Goal: Transaction & Acquisition: Purchase product/service

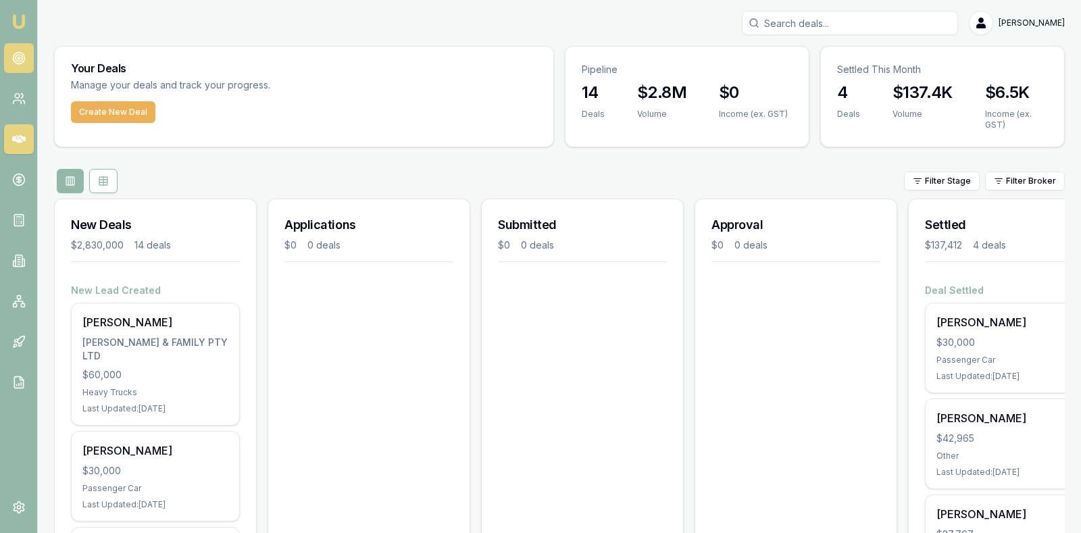
click at [14, 52] on icon at bounding box center [19, 58] width 14 height 14
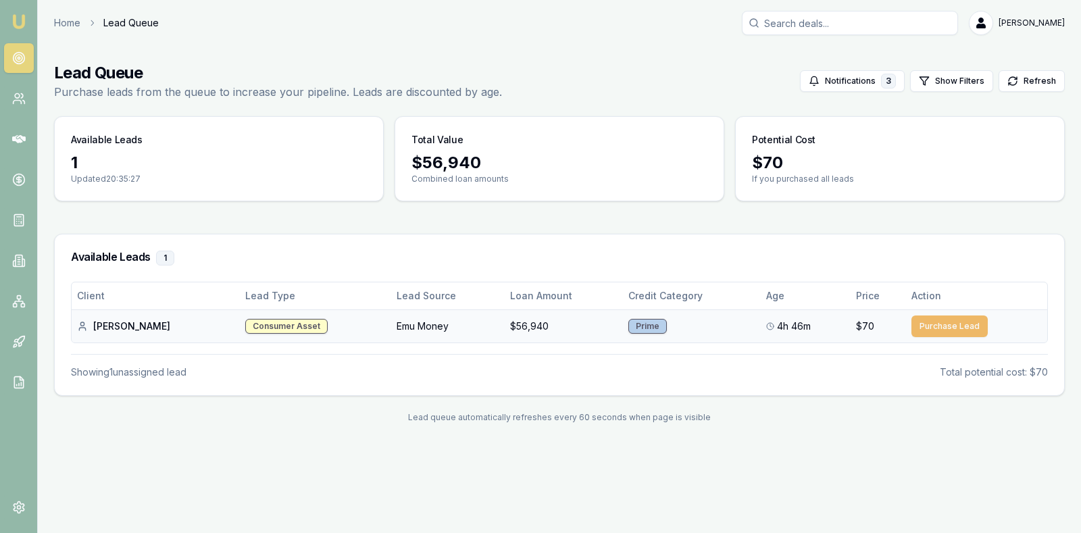
click at [932, 317] on button "Purchase Lead" at bounding box center [950, 327] width 76 height 22
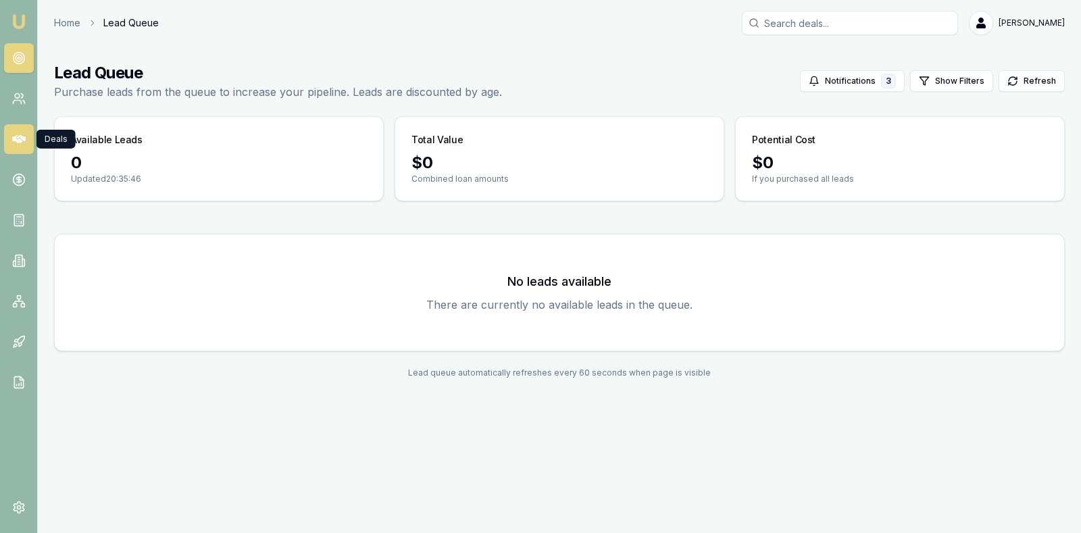
click at [24, 130] on link at bounding box center [19, 139] width 30 height 30
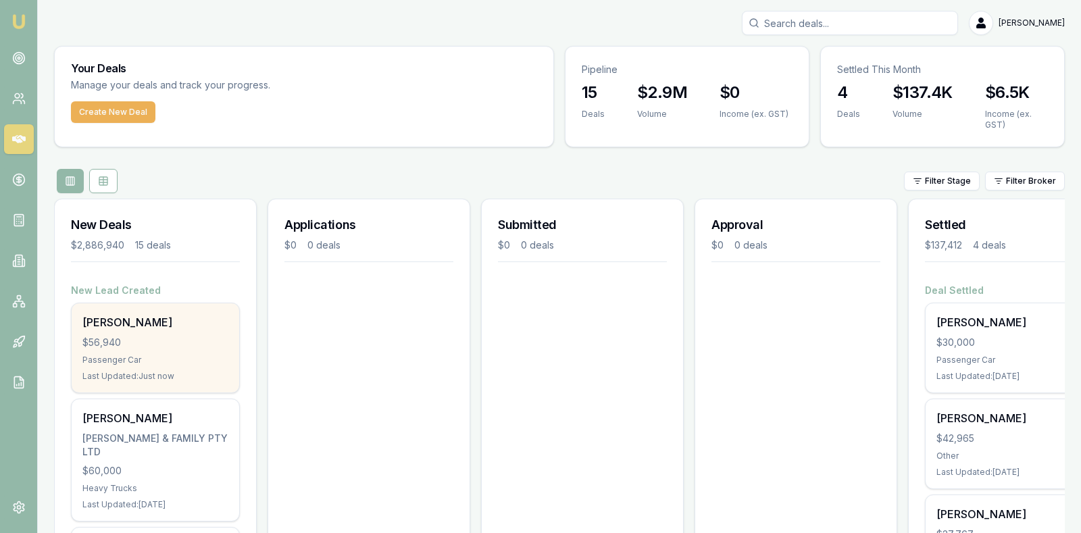
click at [124, 328] on div "Nathan Duce" at bounding box center [155, 322] width 146 height 16
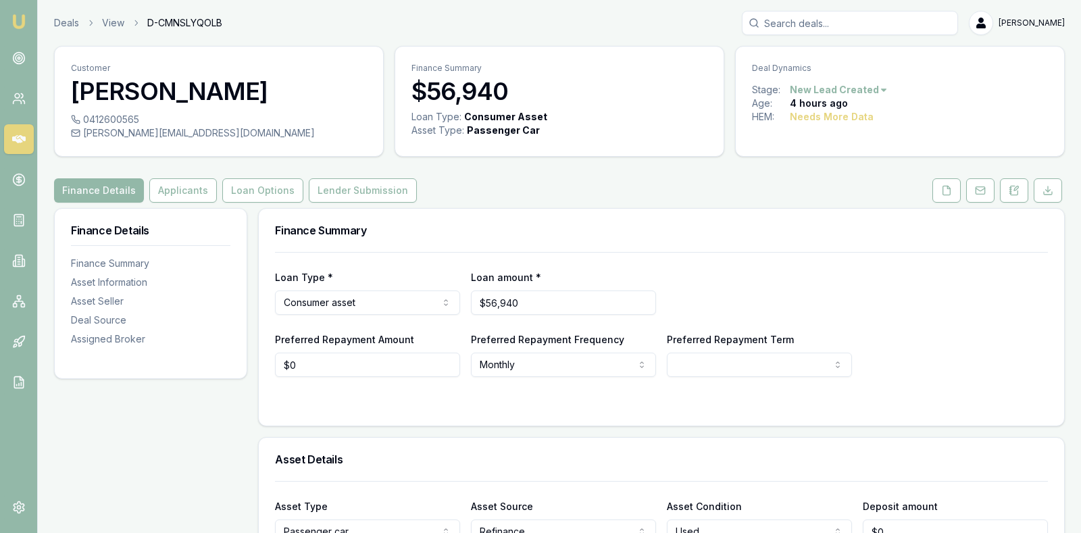
click at [898, 256] on div "Loan Type * Consumer asset Consumer loan Consumer asset Commercial loan Commerc…" at bounding box center [661, 314] width 773 height 125
click at [189, 184] on button "Applicants" at bounding box center [183, 190] width 68 height 24
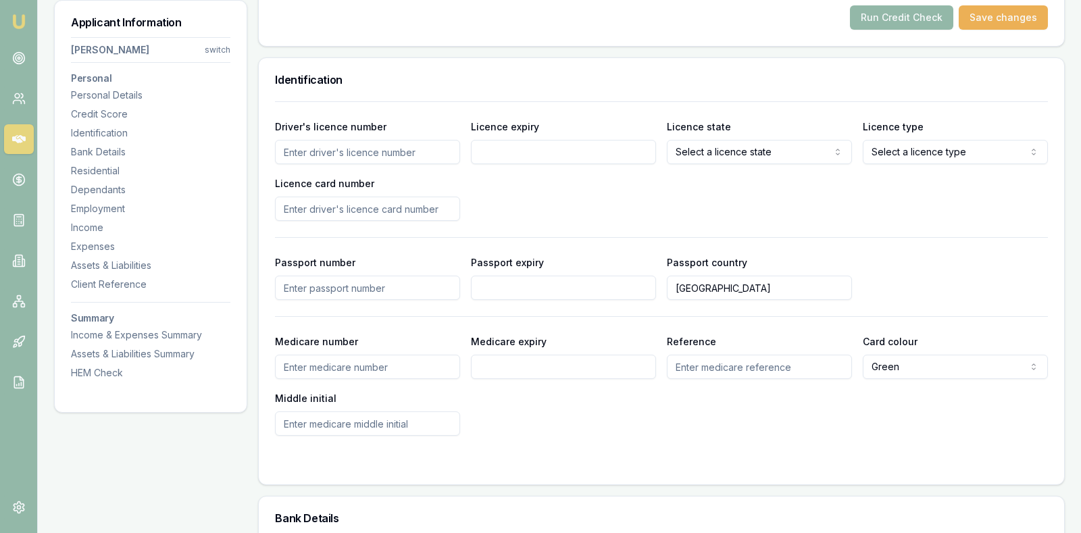
scroll to position [642, 0]
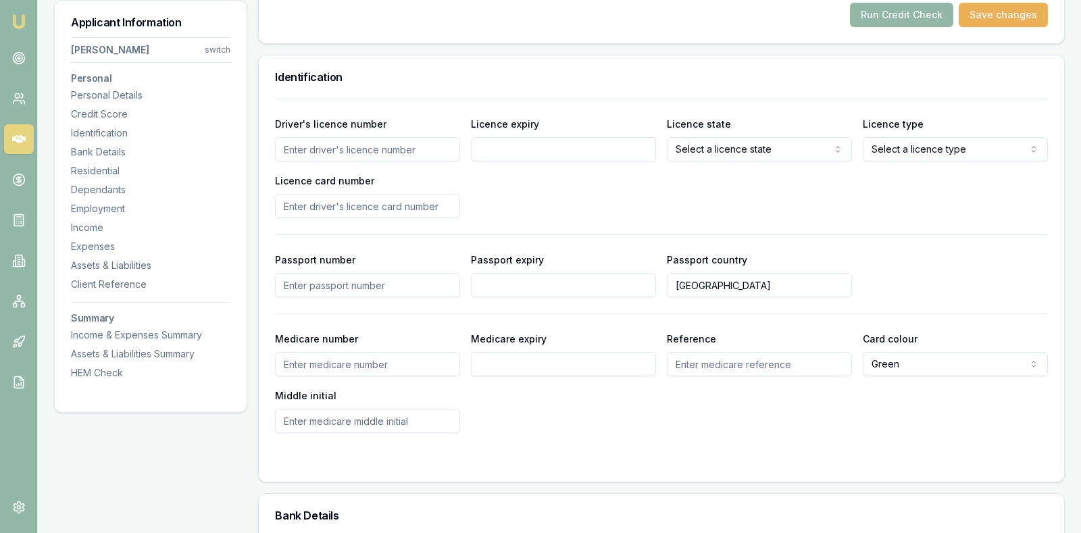
click at [20, 132] on icon at bounding box center [19, 139] width 14 height 14
